Goal: Find specific page/section: Find specific page/section

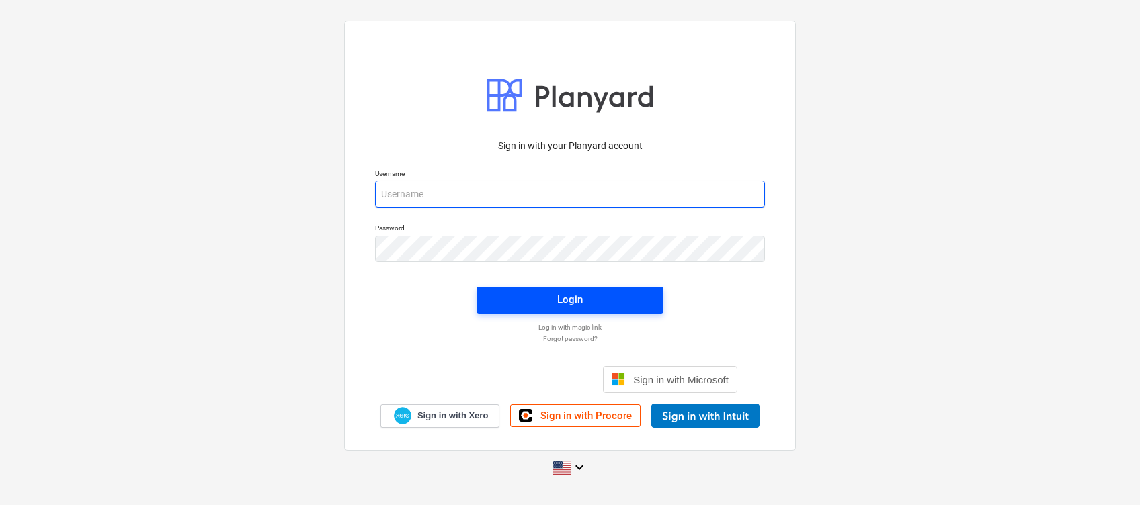
type input "aiste.degutyte@bonava.com"
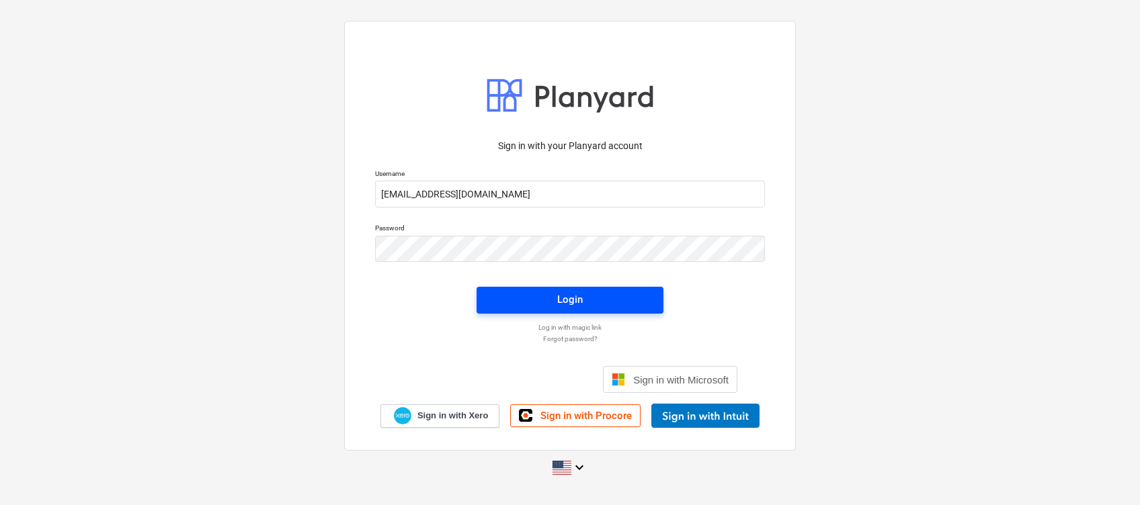
click at [626, 292] on span "Login" at bounding box center [570, 299] width 155 height 17
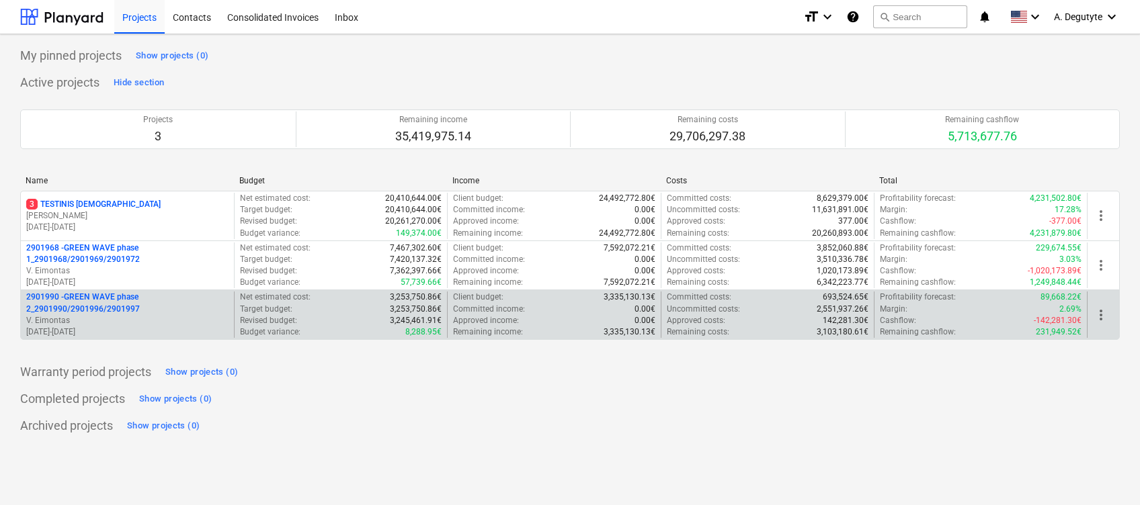
click at [112, 296] on p "2901990 - GREEN WAVE phase 2_2901990/2901996/2901997" at bounding box center [127, 303] width 202 height 23
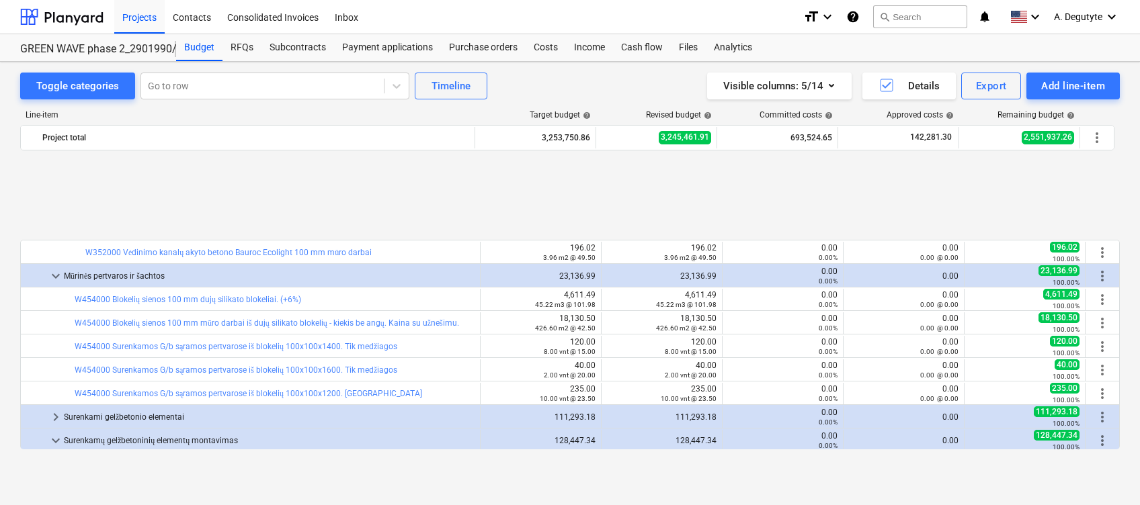
scroll to position [448, 0]
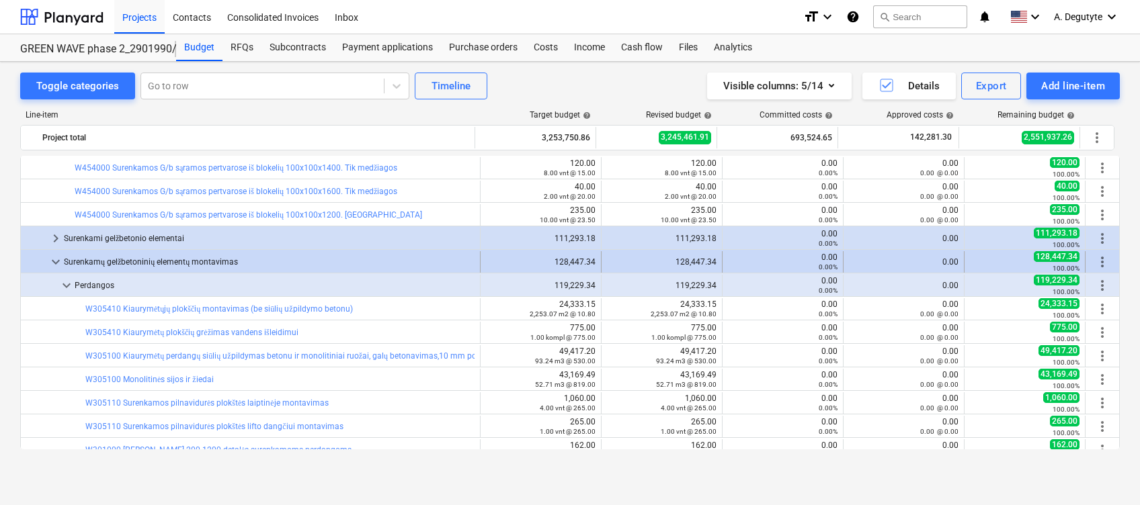
click at [56, 264] on span "keyboard_arrow_down" at bounding box center [56, 262] width 16 height 16
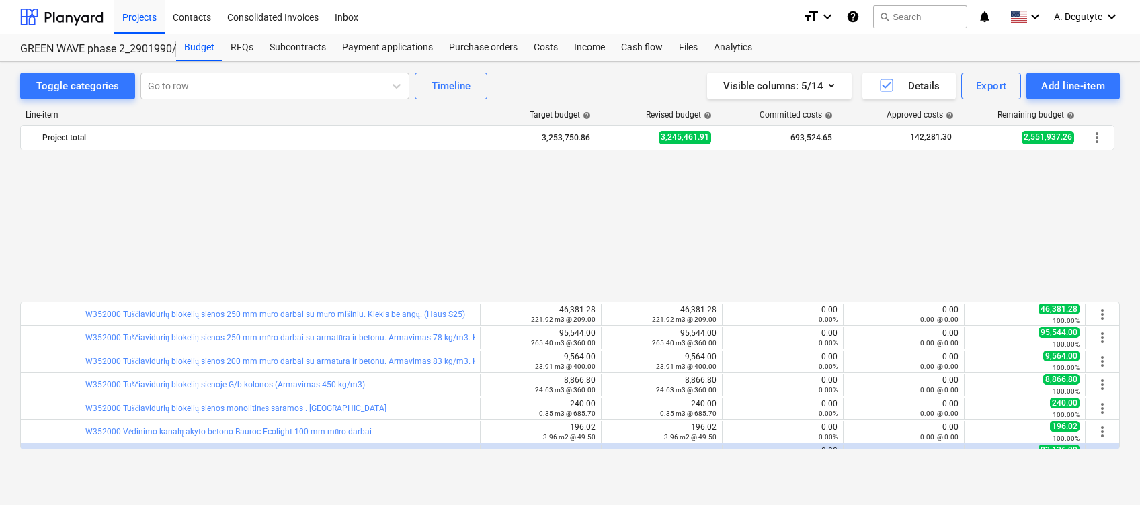
scroll to position [269, 0]
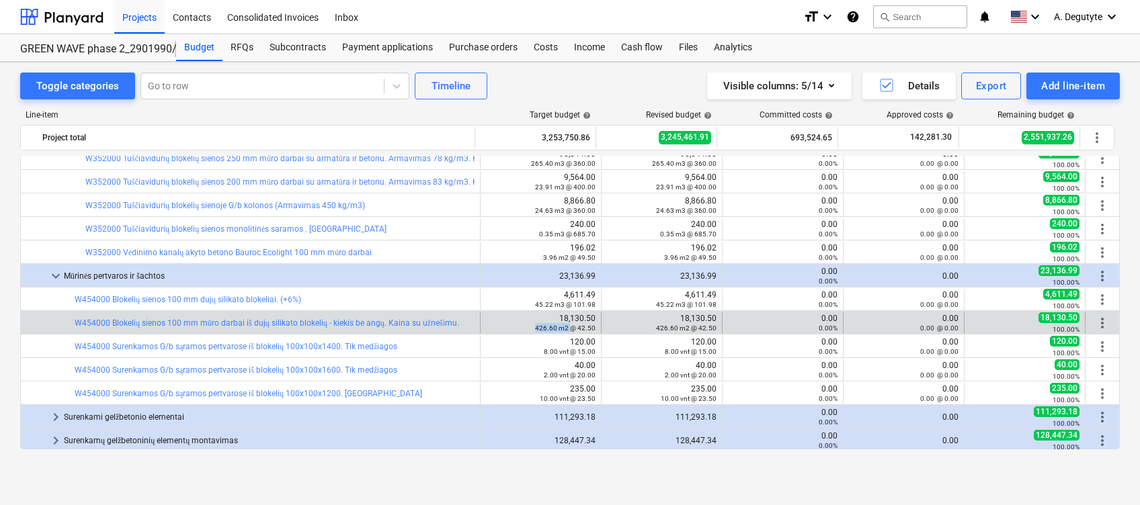
drag, startPoint x: 566, startPoint y: 330, endPoint x: 532, endPoint y: 330, distance: 34.3
click at [532, 330] on div "426.60 m2 @ 42.50" at bounding box center [541, 327] width 110 height 9
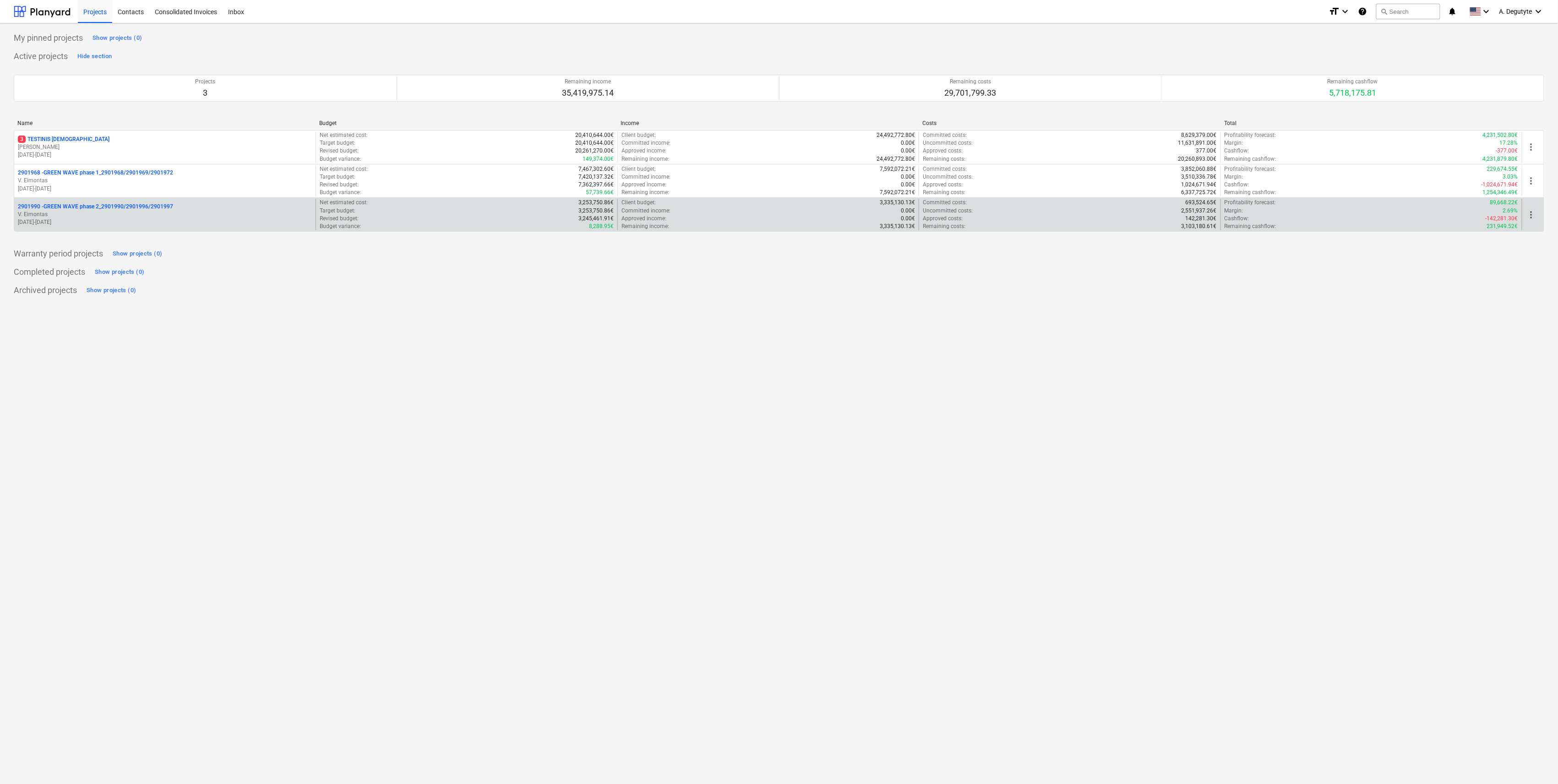
click at [200, 209] on div "2901990 - GREEN WAVE phase 2_2901990/2901996/2901997" at bounding box center [165, 206] width 294 height 7
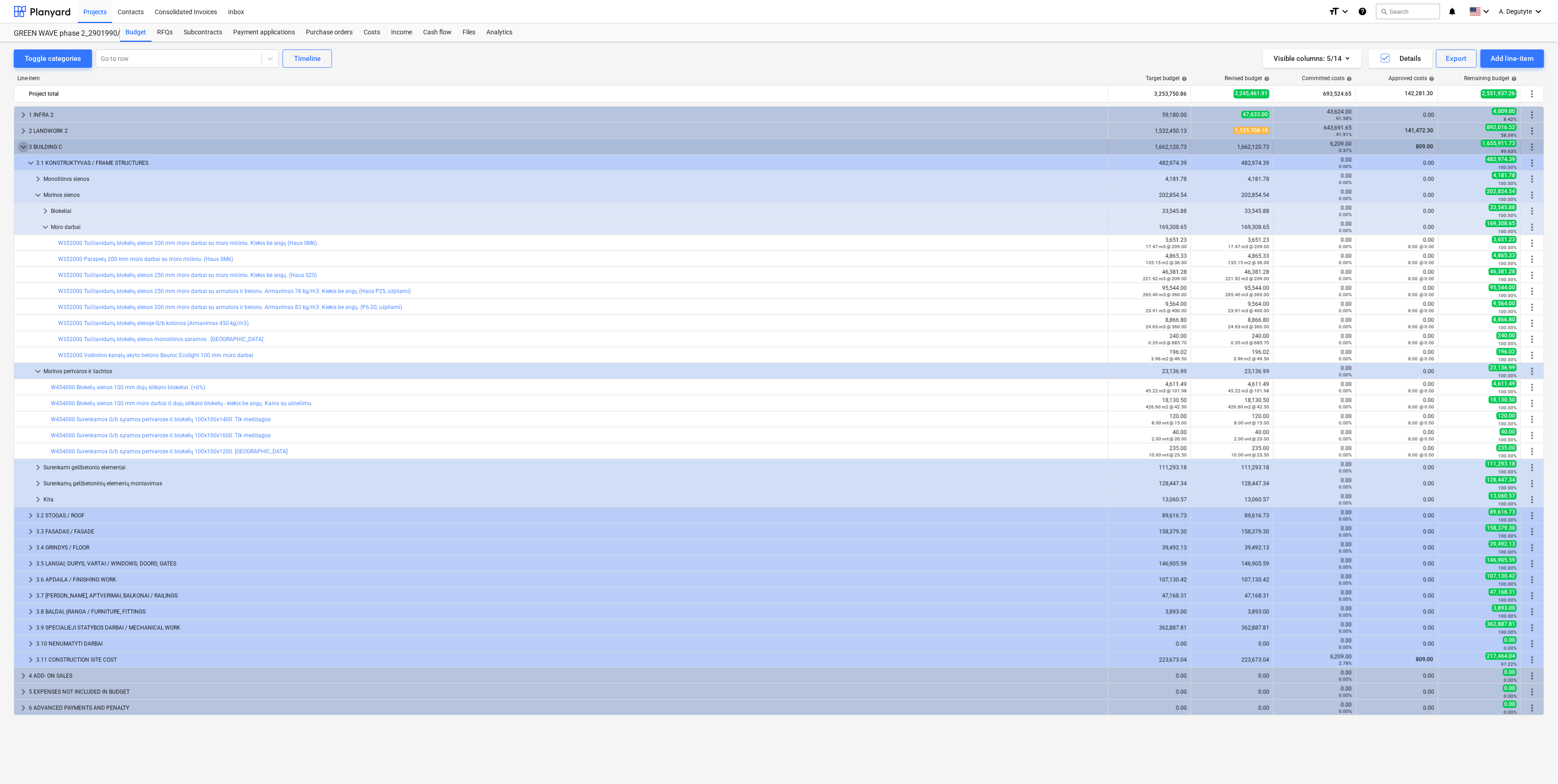
click at [22, 146] on span "keyboard_arrow_down" at bounding box center [23, 147] width 11 height 11
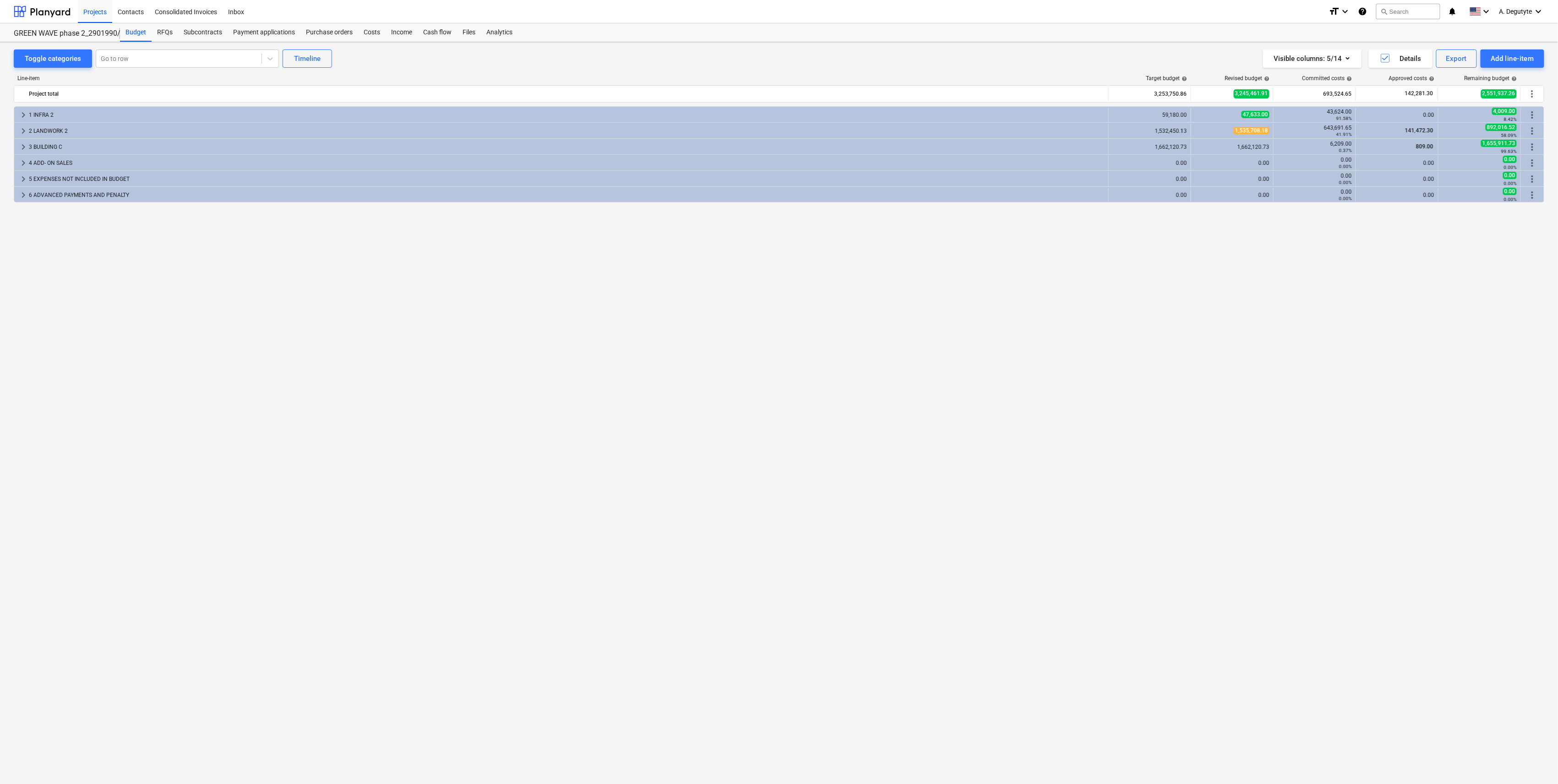
click at [23, 131] on span "keyboard_arrow_right" at bounding box center [23, 131] width 11 height 11
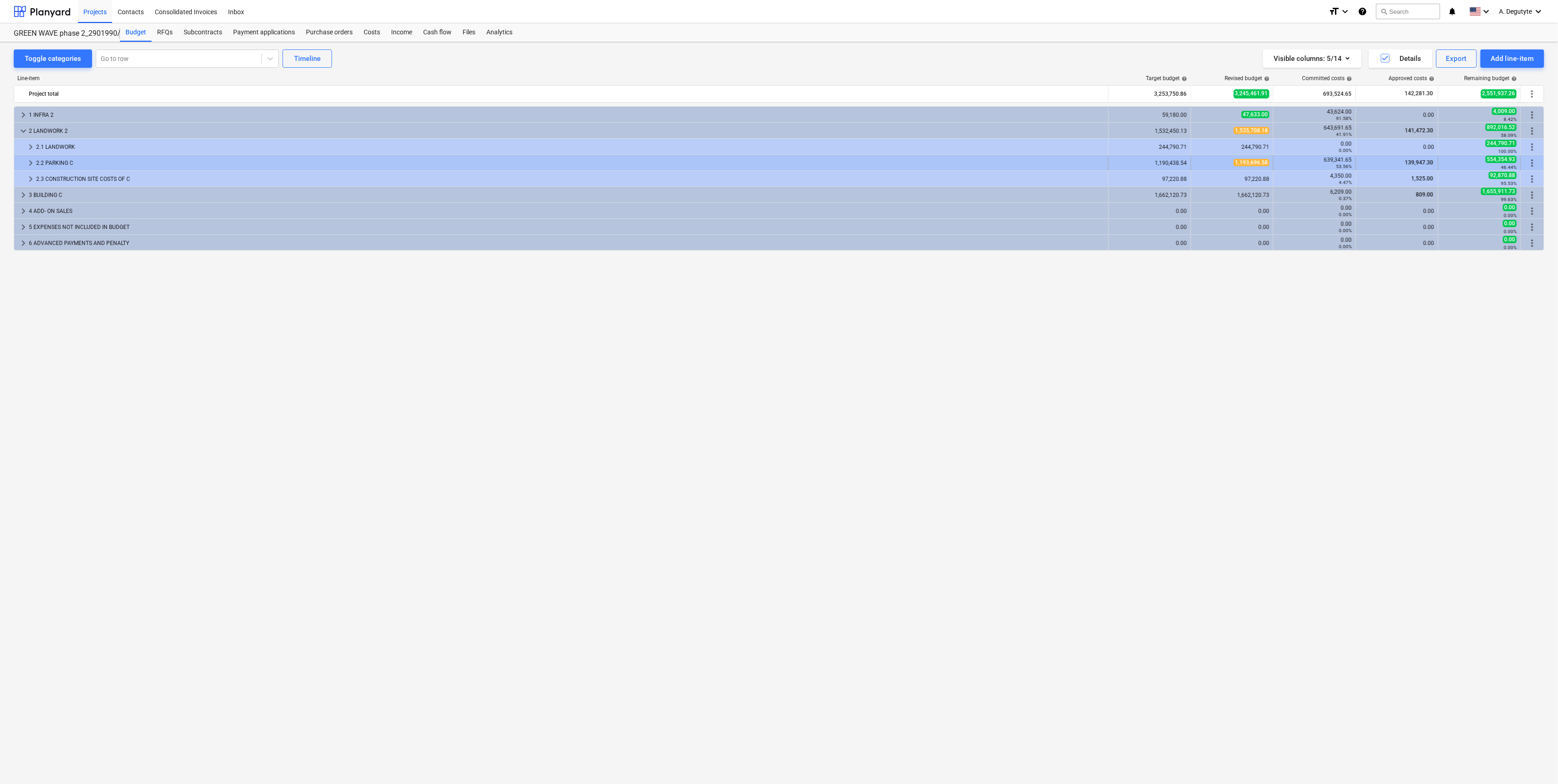
click at [35, 167] on span "keyboard_arrow_right" at bounding box center [31, 163] width 11 height 11
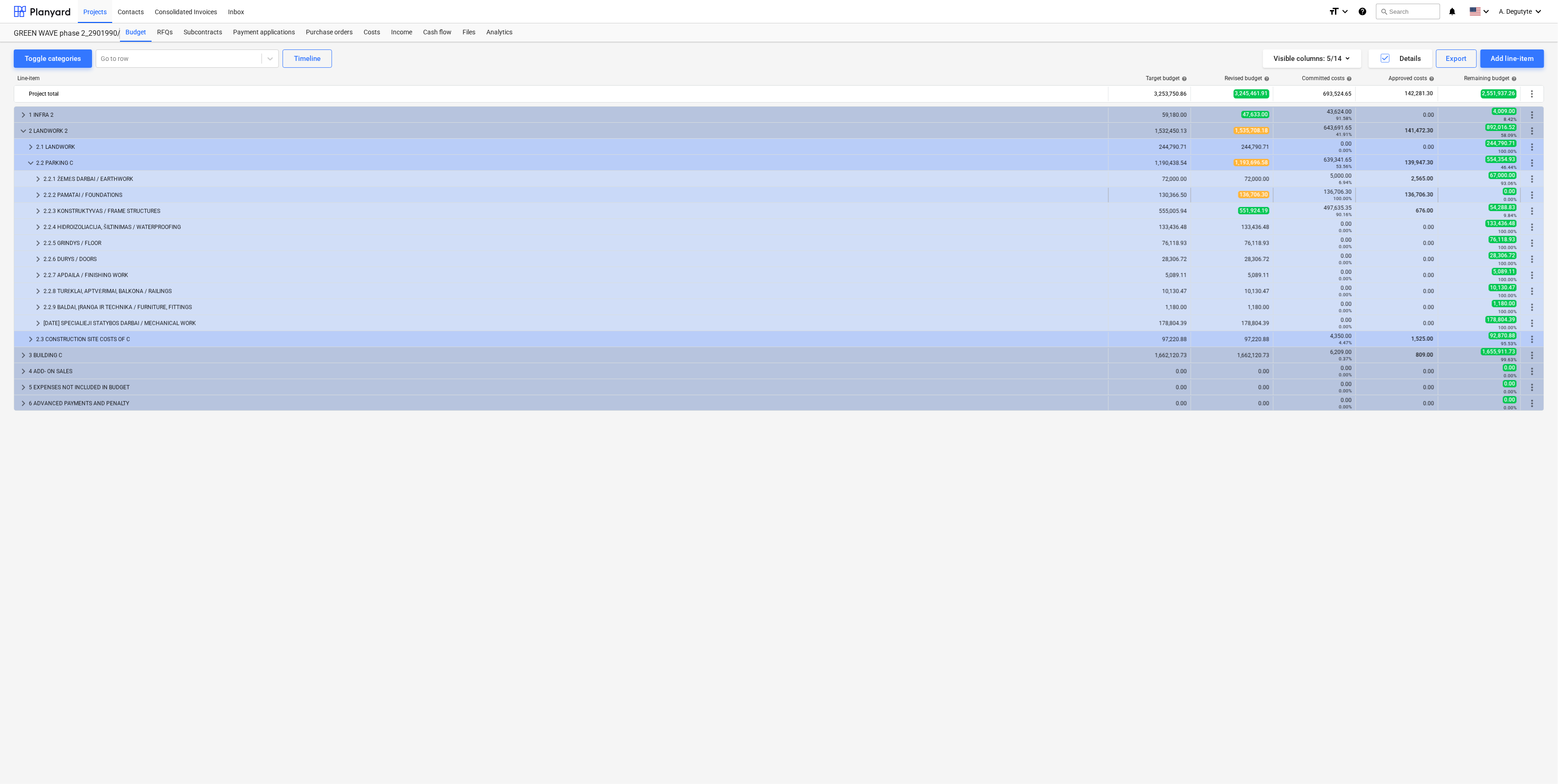
click at [40, 196] on span "keyboard_arrow_right" at bounding box center [38, 195] width 11 height 11
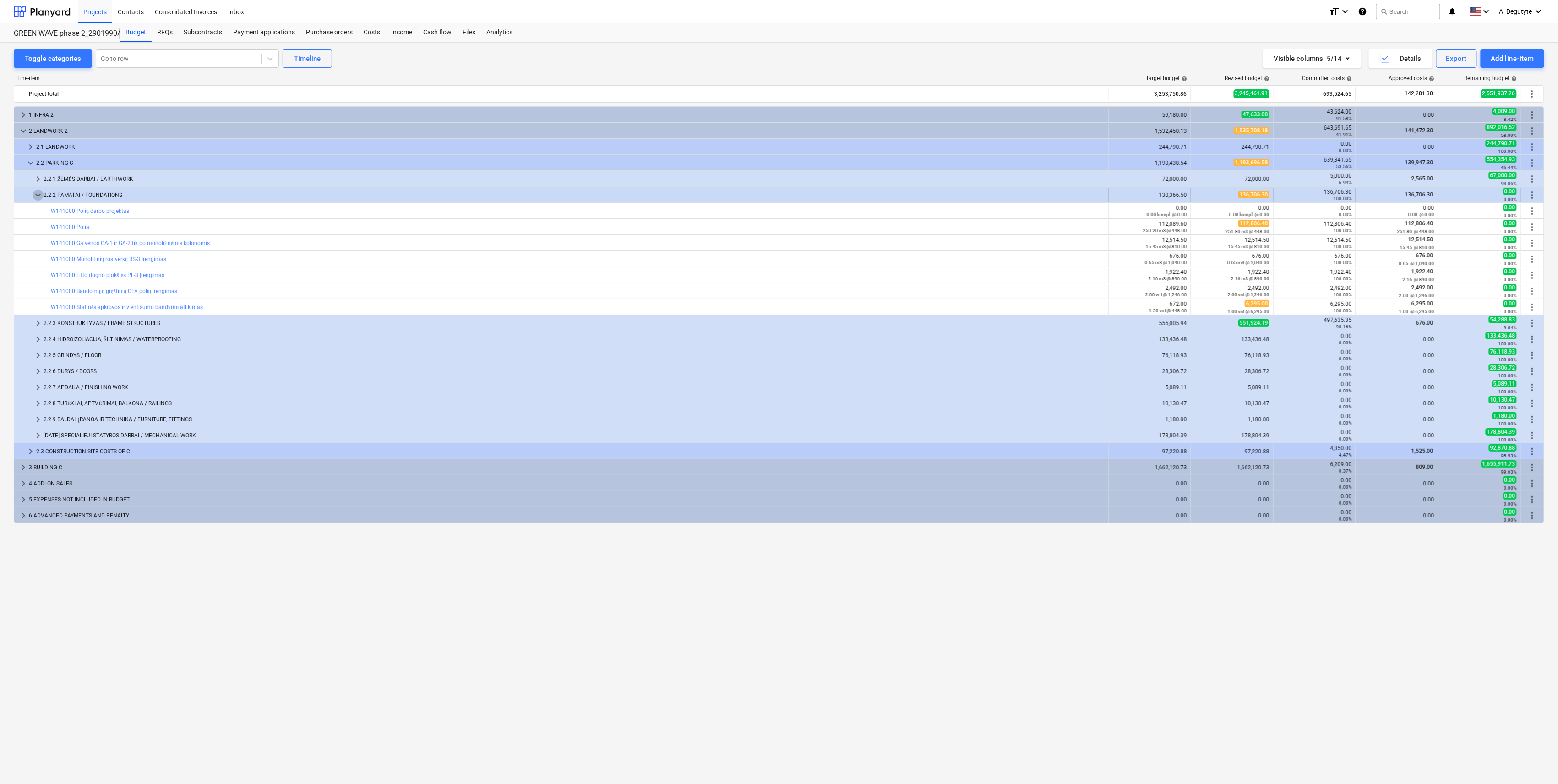
click at [43, 200] on span "keyboard_arrow_down" at bounding box center [38, 195] width 11 height 11
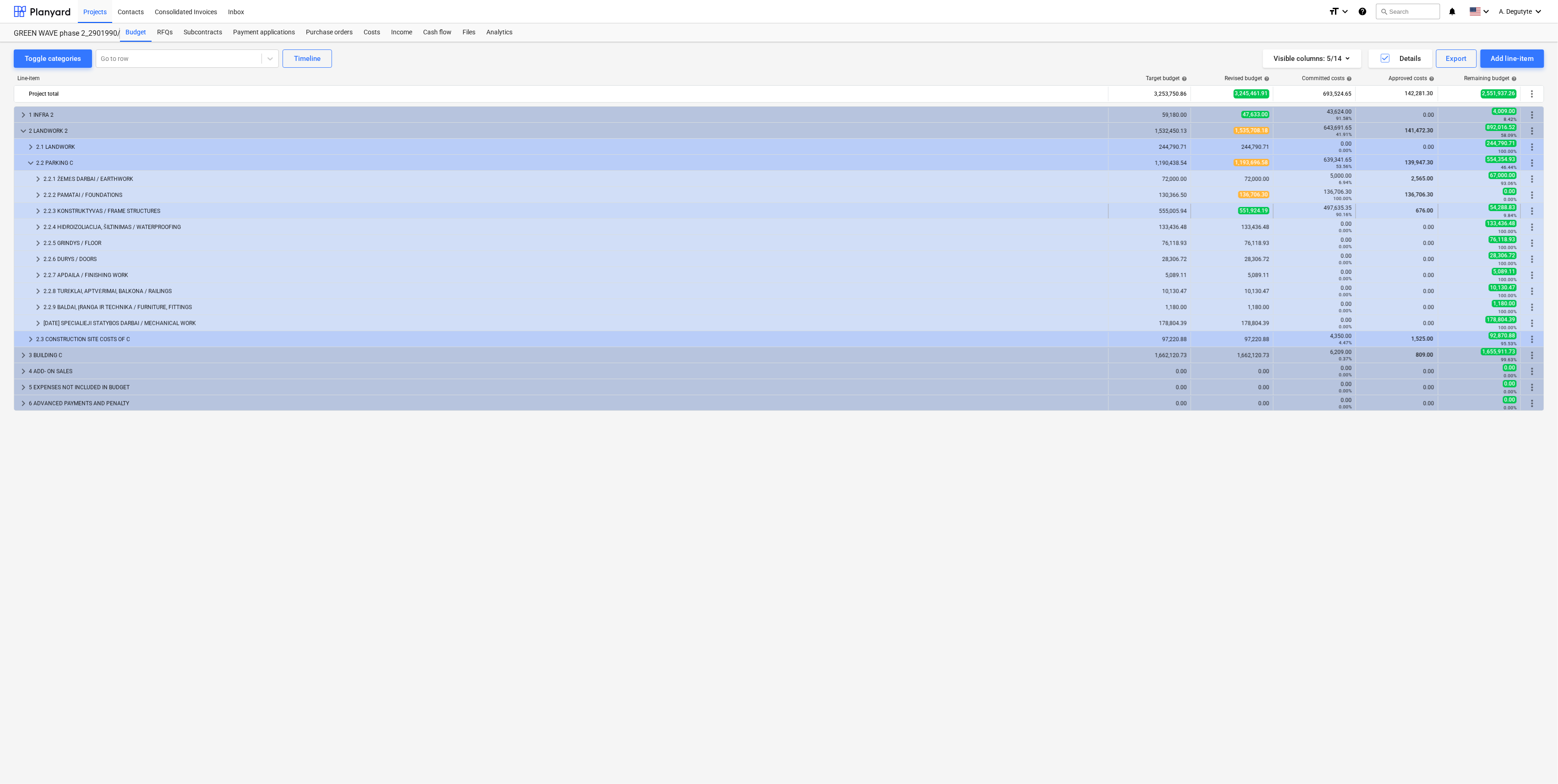
click at [43, 212] on span "keyboard_arrow_right" at bounding box center [38, 211] width 11 height 11
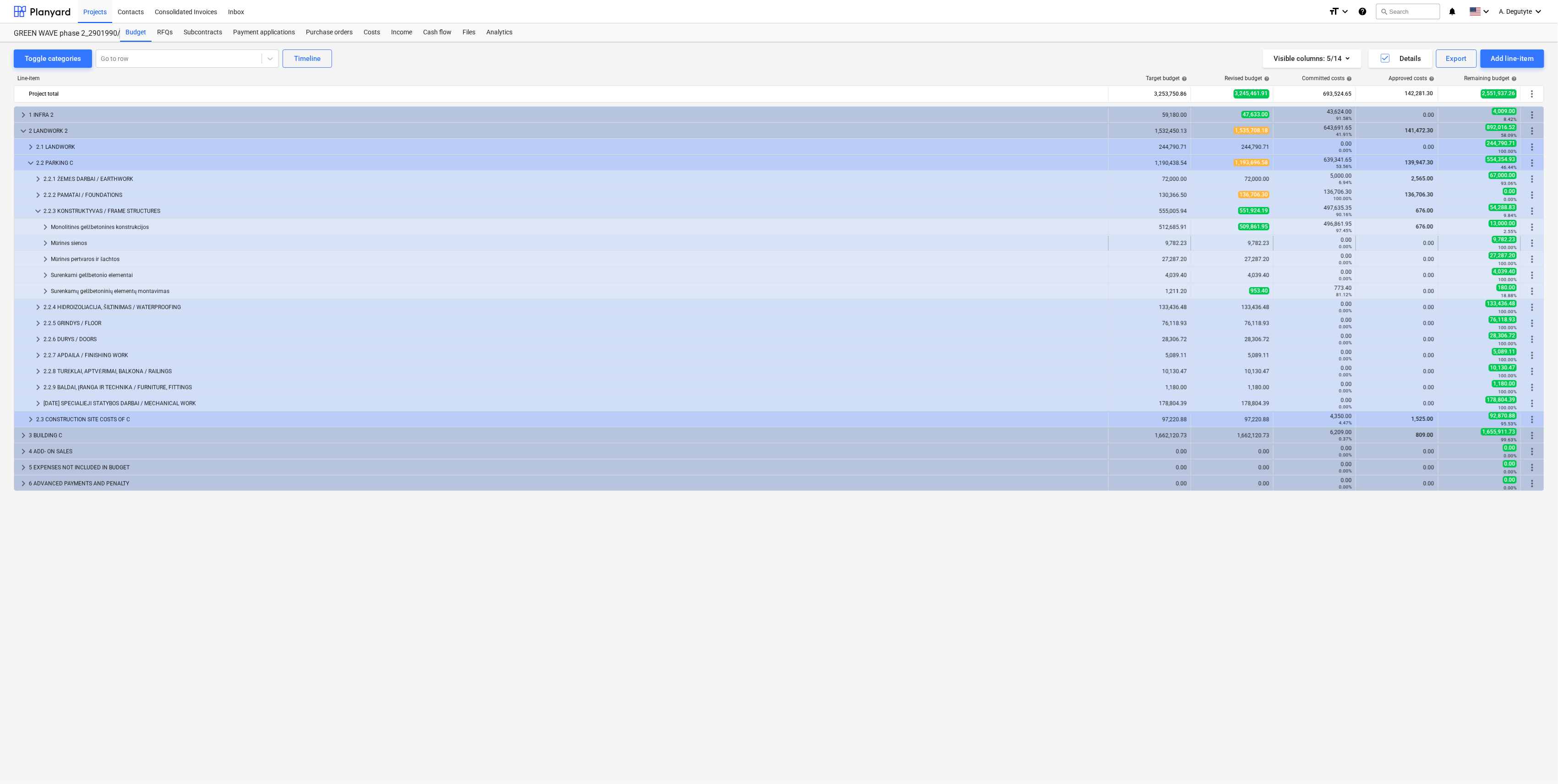
click at [48, 247] on span "keyboard_arrow_right" at bounding box center [45, 243] width 11 height 11
